Goal: Transaction & Acquisition: Purchase product/service

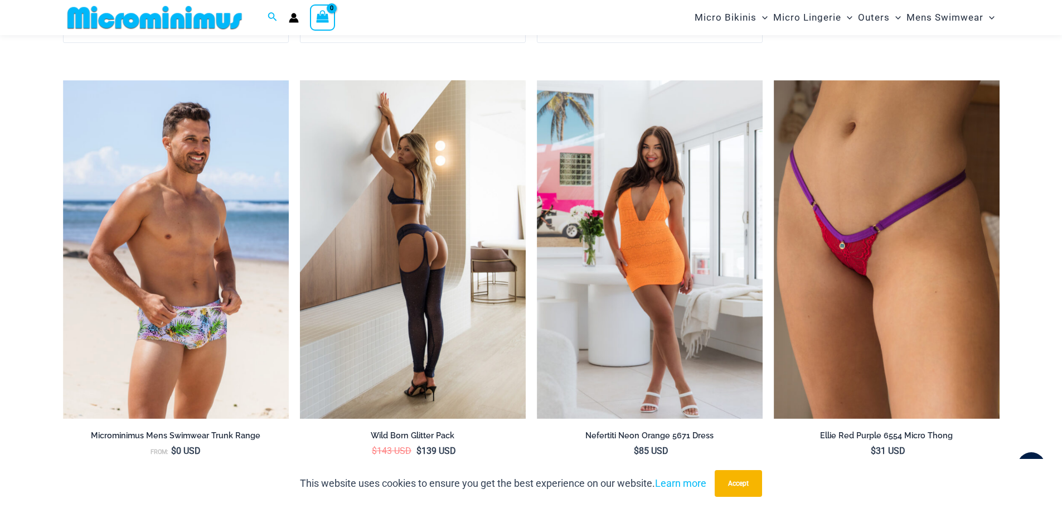
scroll to position [2444, 0]
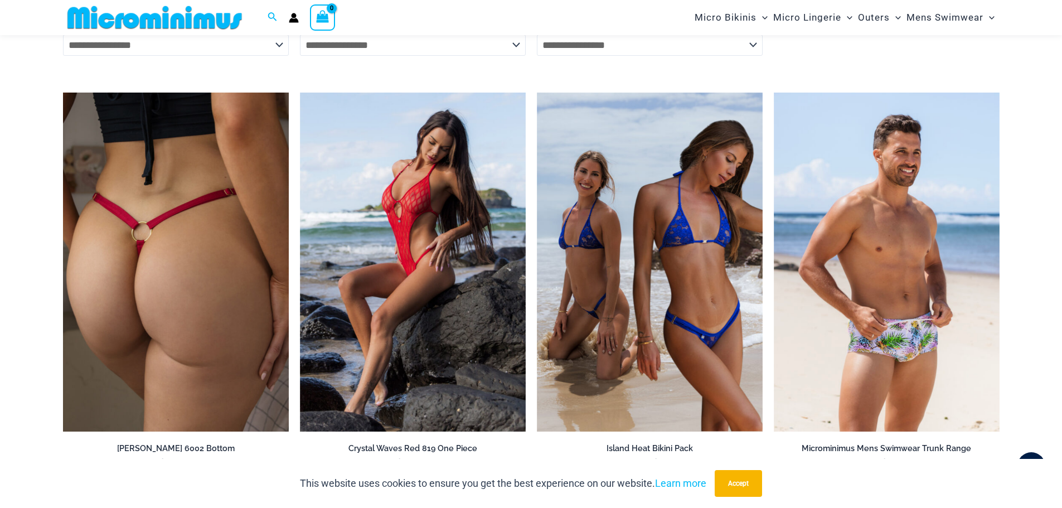
scroll to position [3336, 0]
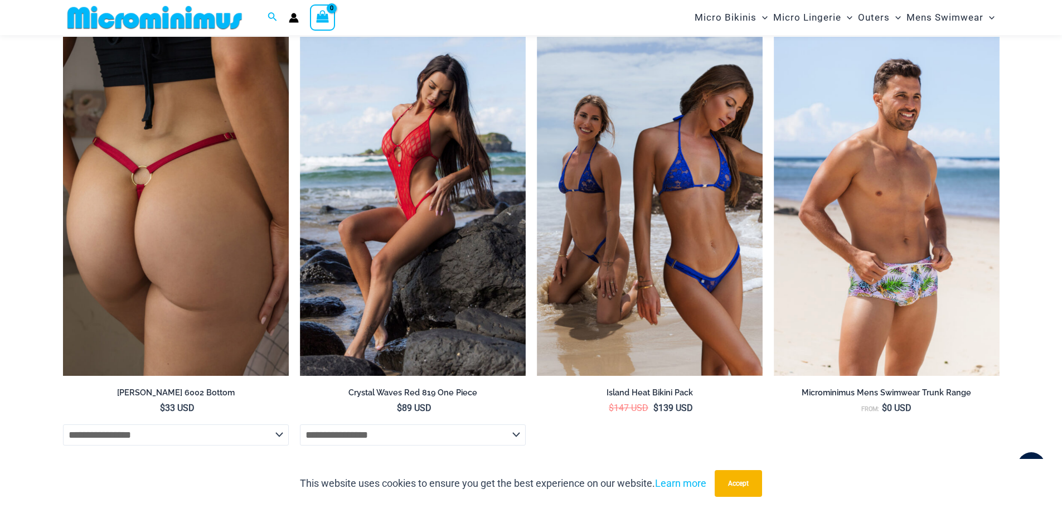
click at [219, 187] on img at bounding box center [176, 206] width 226 height 339
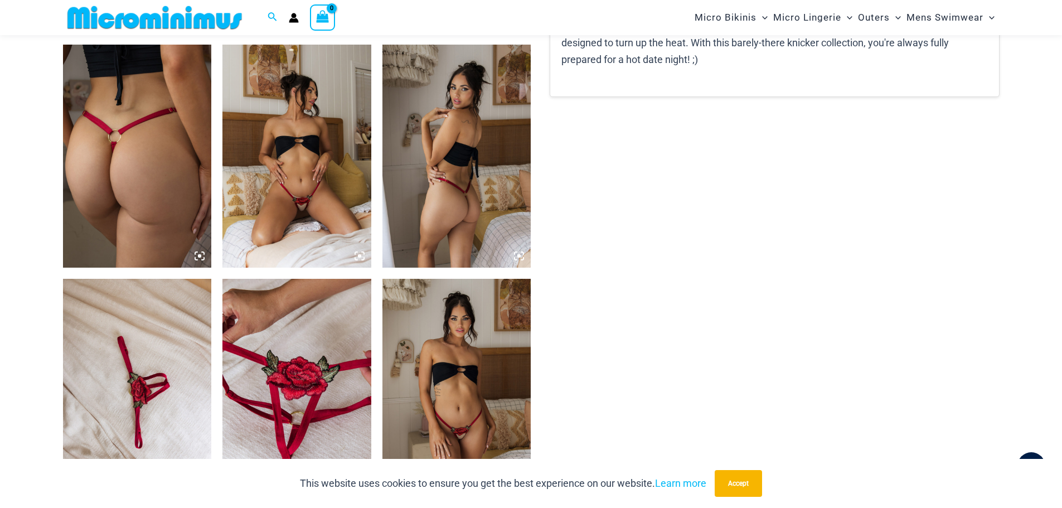
scroll to position [882, 0]
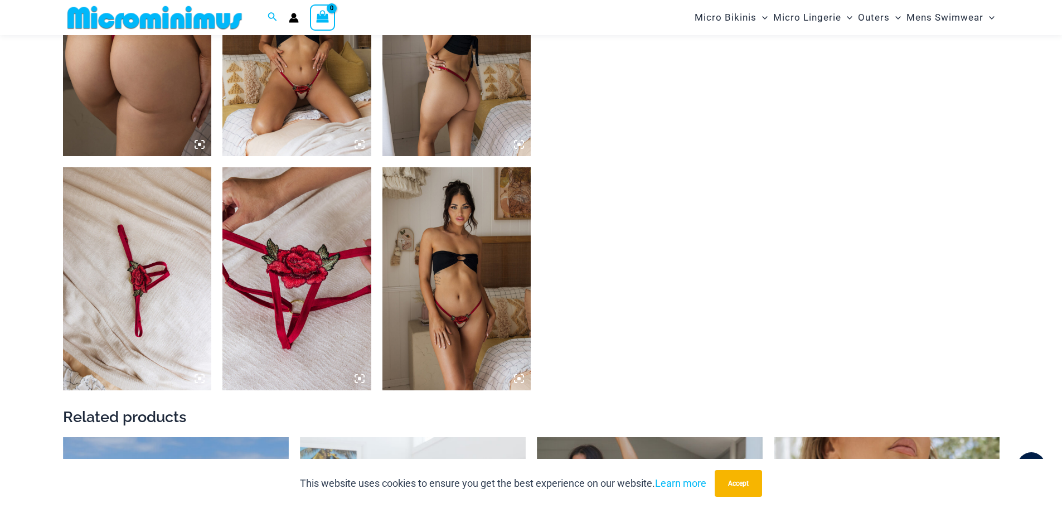
click at [287, 280] on img at bounding box center [296, 278] width 149 height 223
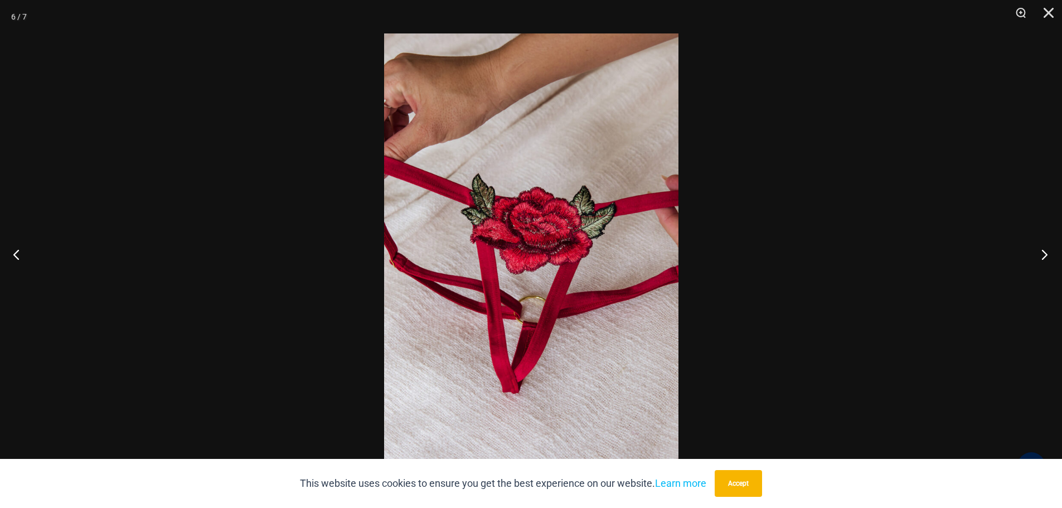
click at [1043, 257] on button "Next" at bounding box center [1041, 254] width 42 height 56
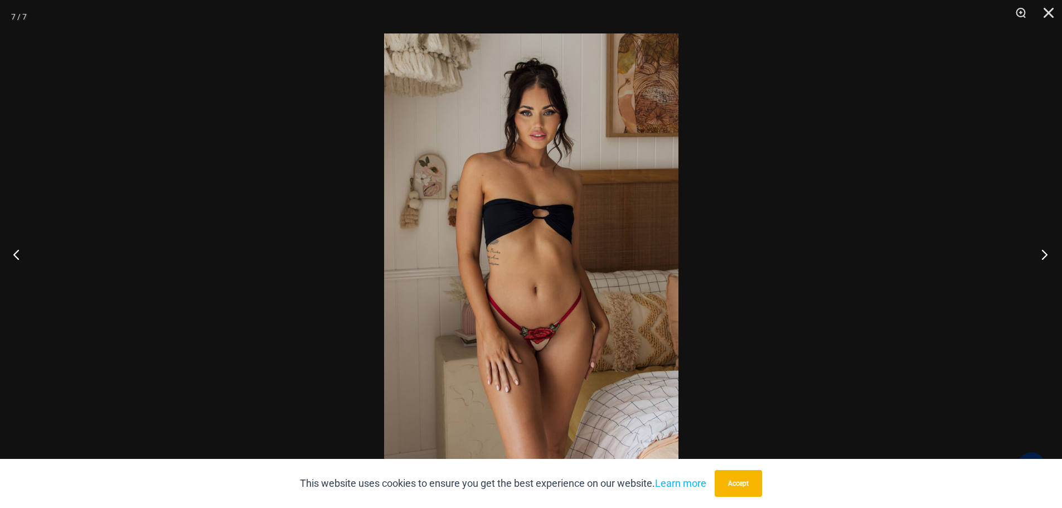
click at [1043, 257] on button "Next" at bounding box center [1041, 254] width 42 height 56
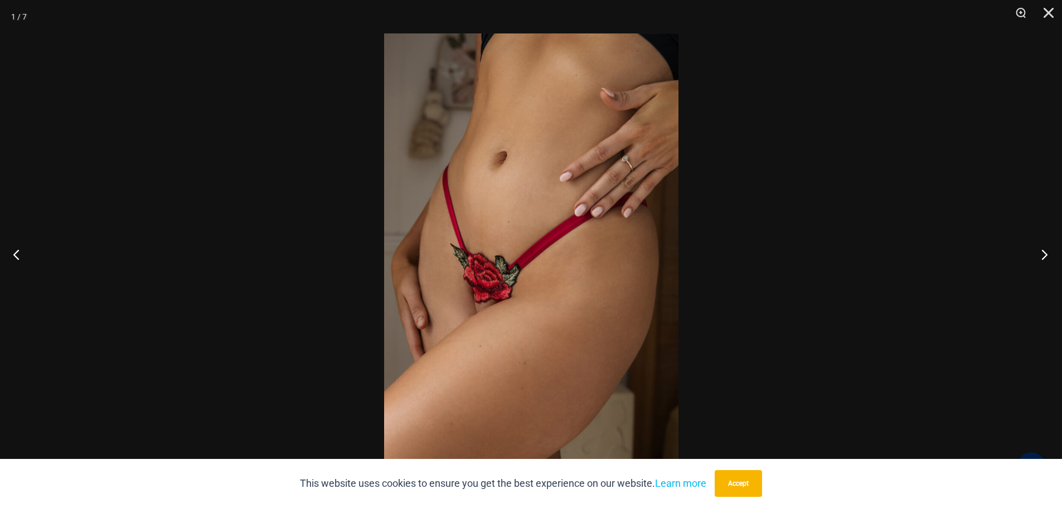
click at [1043, 257] on button "Next" at bounding box center [1041, 254] width 42 height 56
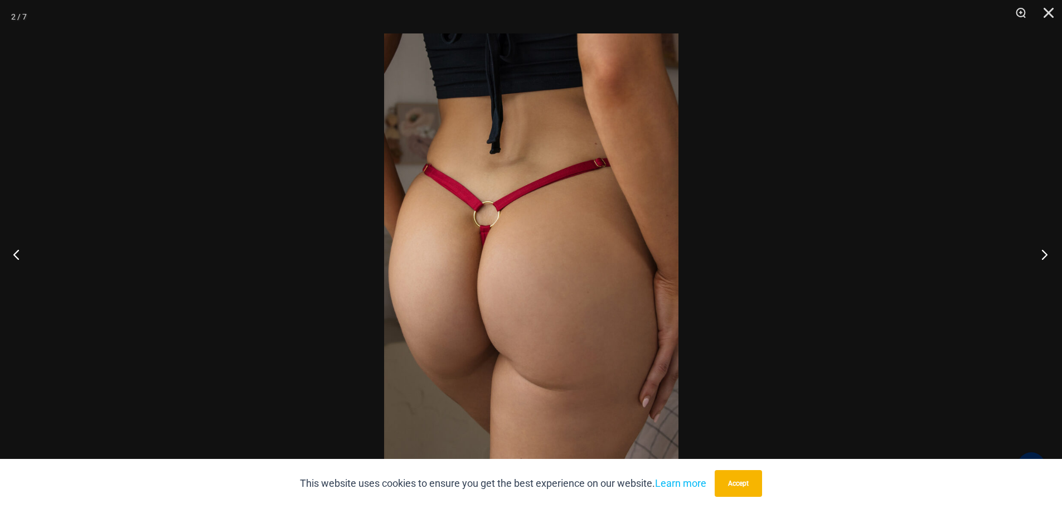
click at [1043, 257] on button "Next" at bounding box center [1041, 254] width 42 height 56
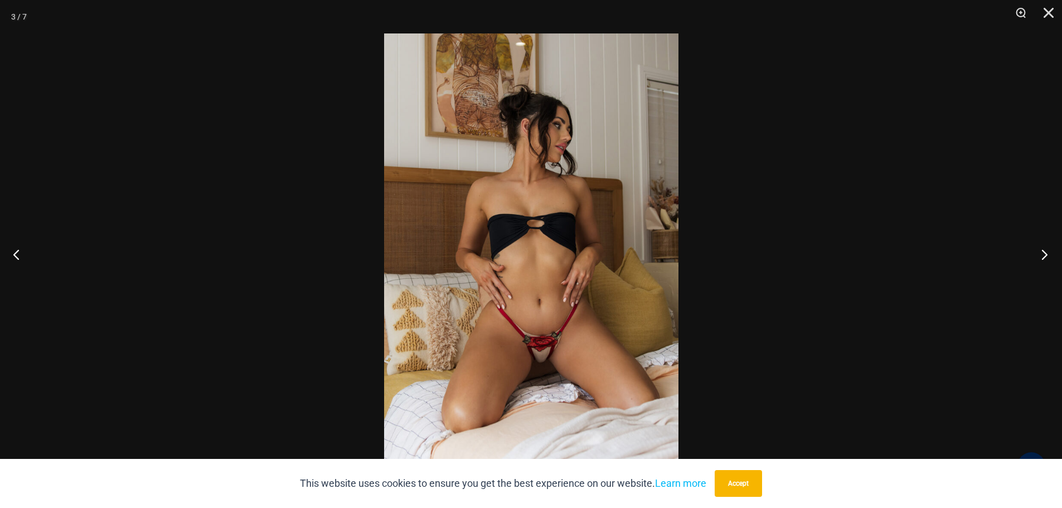
click at [1043, 257] on button "Next" at bounding box center [1041, 254] width 42 height 56
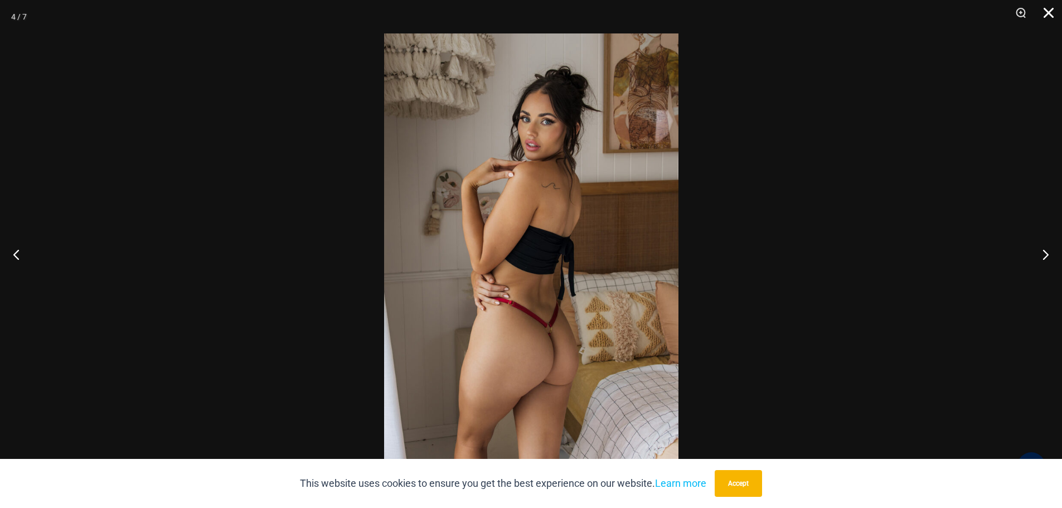
click at [1046, 9] on button "Close" at bounding box center [1045, 16] width 28 height 33
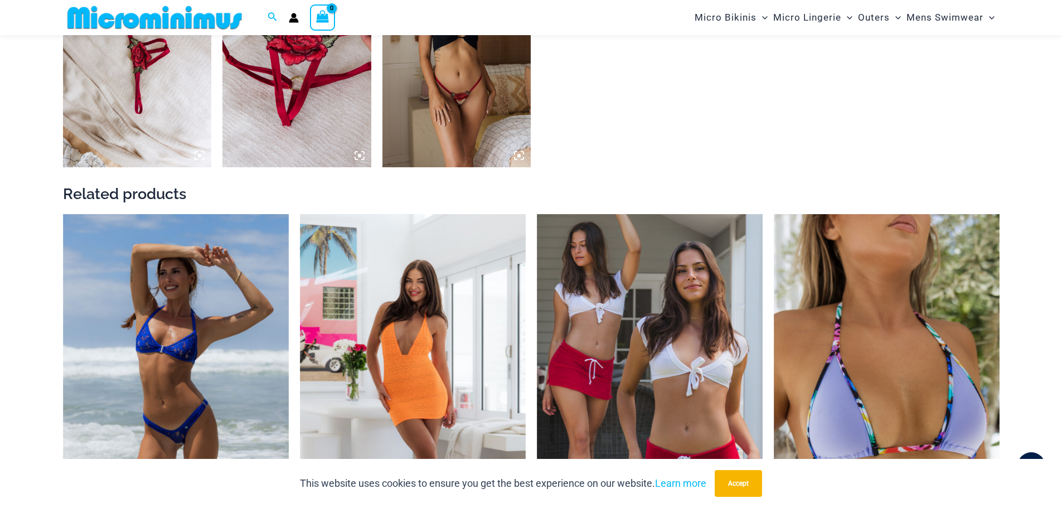
scroll to position [1217, 0]
